Goal: Check status

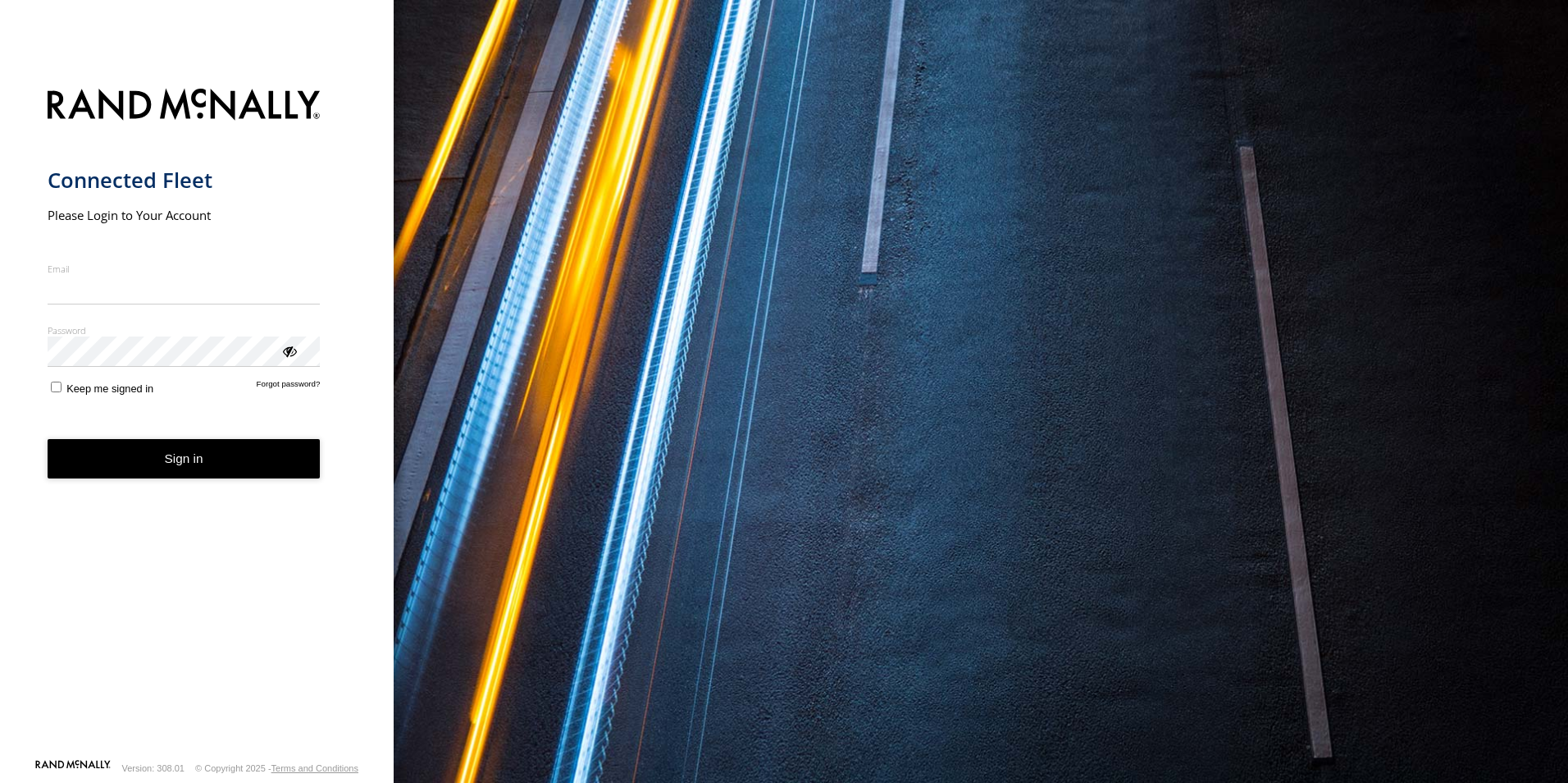
type input "**********"
click at [207, 465] on button "Sign in" at bounding box center [184, 459] width 274 height 40
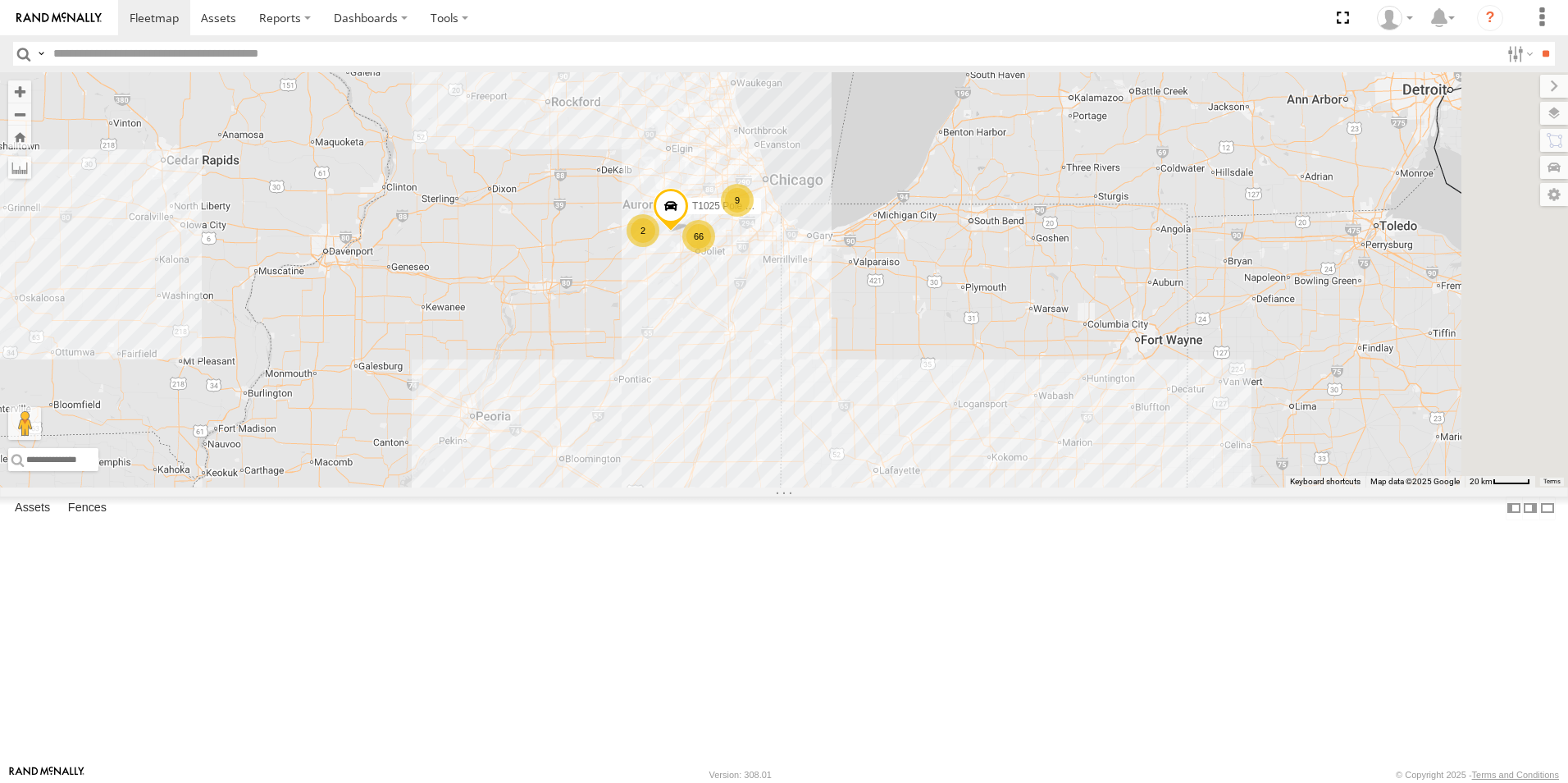
drag, startPoint x: 1246, startPoint y: 330, endPoint x: 675, endPoint y: 566, distance: 617.8
click at [675, 487] on div "T314 Flat T110 Flat 66 9 2 2 T1025 Pole Brace" at bounding box center [784, 280] width 1568 height 415
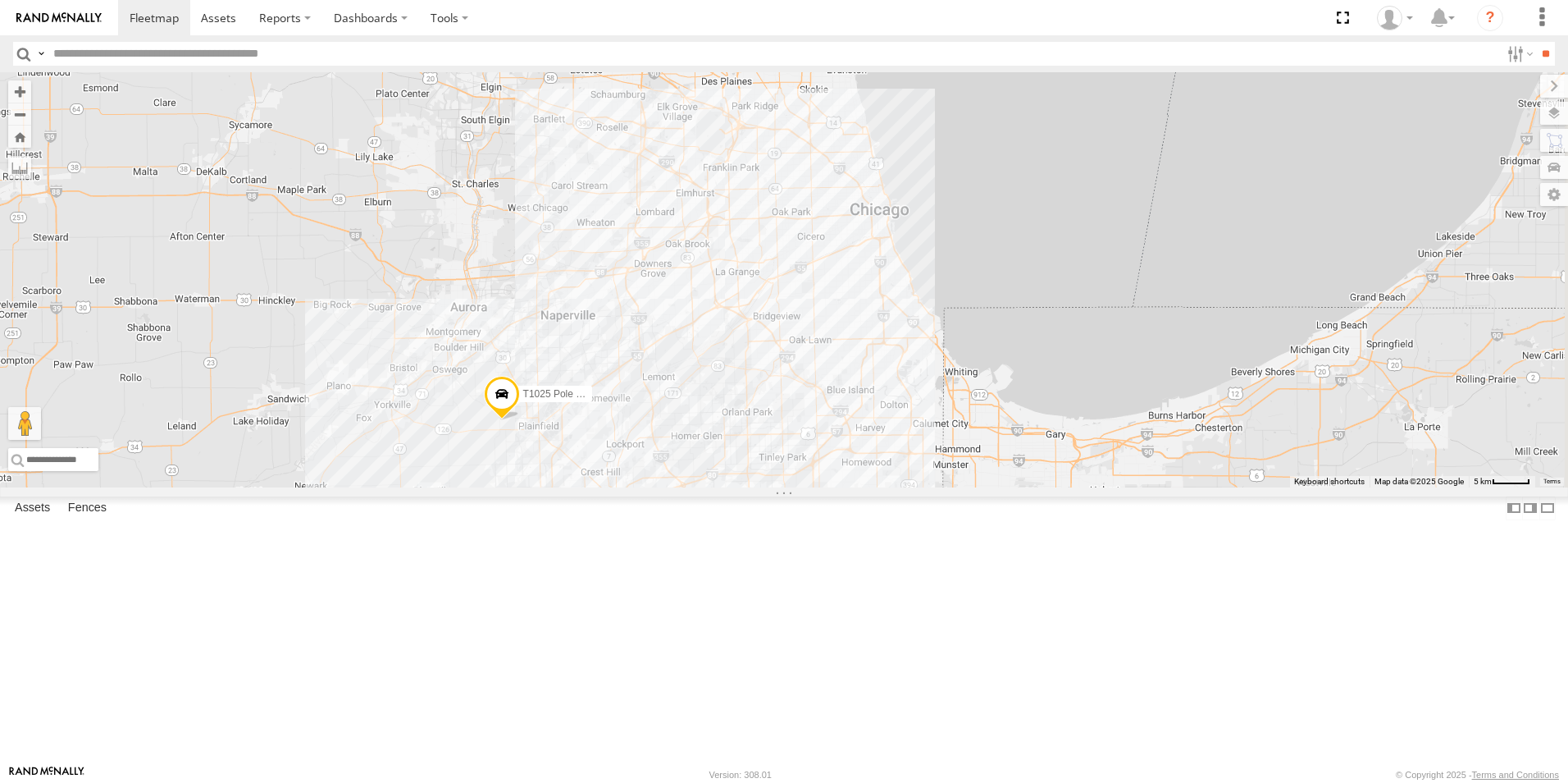
drag, startPoint x: 1017, startPoint y: 241, endPoint x: 688, endPoint y: 824, distance: 669.4
click at [688, 782] on html at bounding box center [784, 392] width 1568 height 783
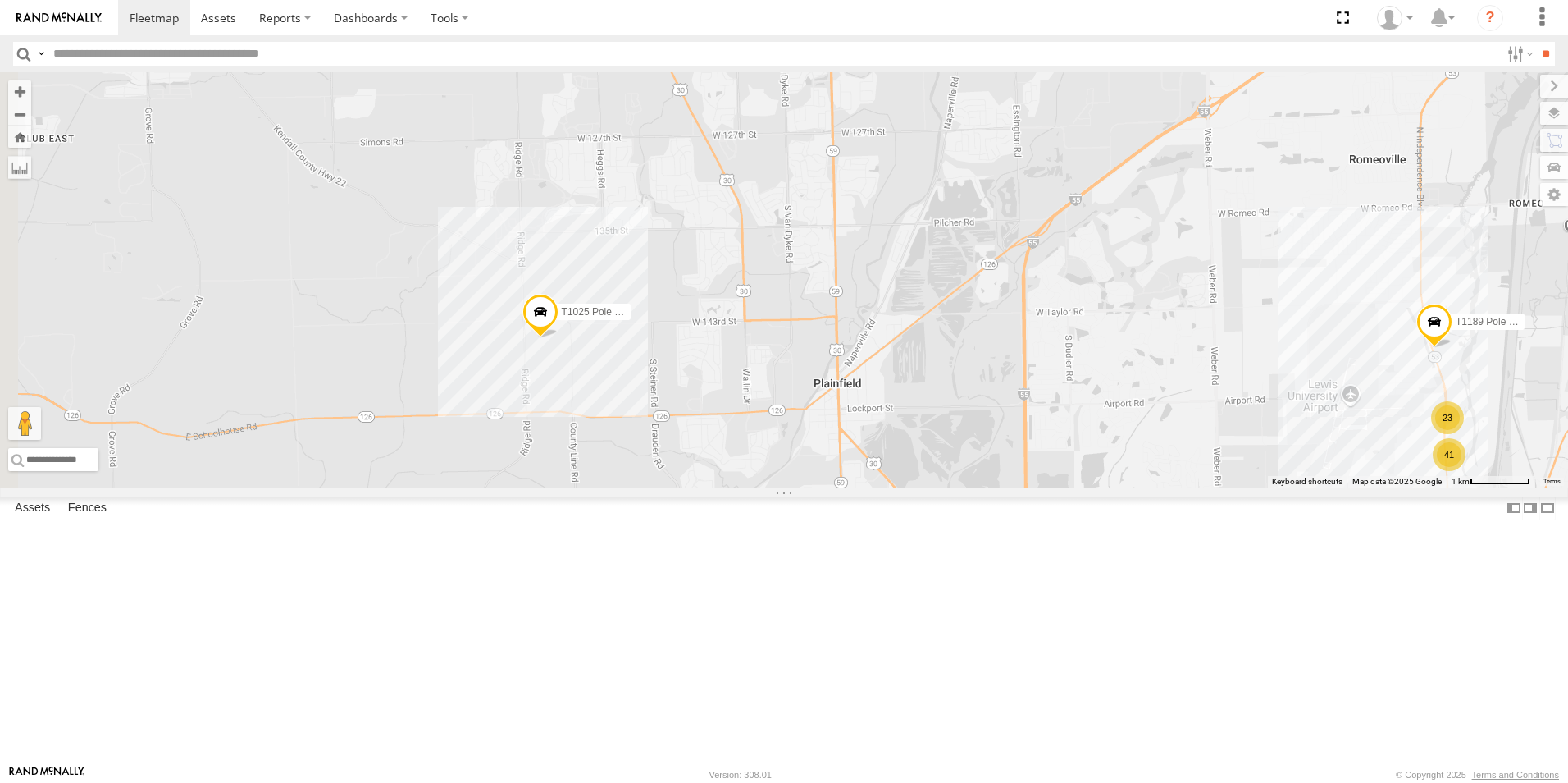
drag, startPoint x: 740, startPoint y: 498, endPoint x: 906, endPoint y: 692, distance: 255.3
click at [906, 487] on div "T314 Flat T110 Flat T1025 Pole Brace T1213 Flat T1258 Flat T1285 Flat T1149 Pol…" at bounding box center [784, 280] width 1568 height 415
